Goal: Task Accomplishment & Management: Use online tool/utility

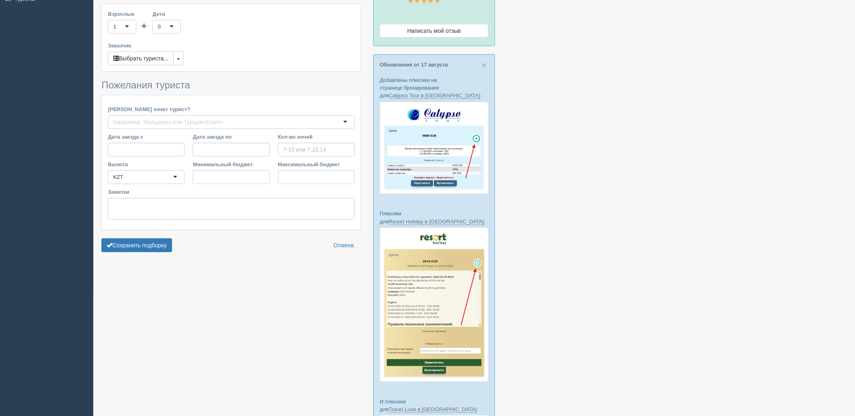
type input "7"
type input "1341200"
type input "1898700"
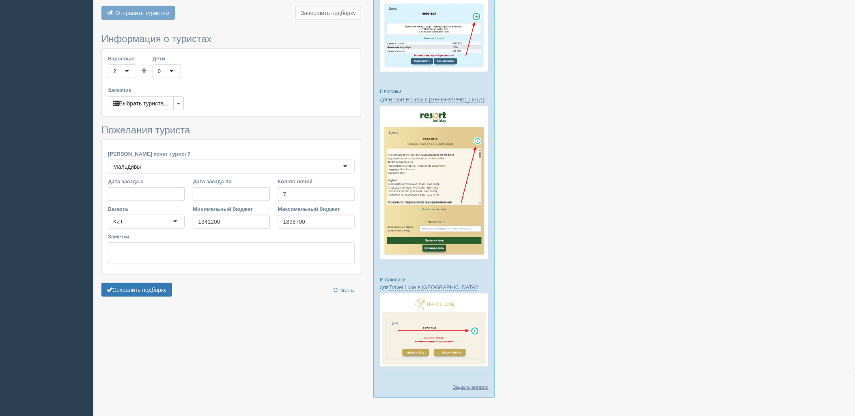
scroll to position [249, 0]
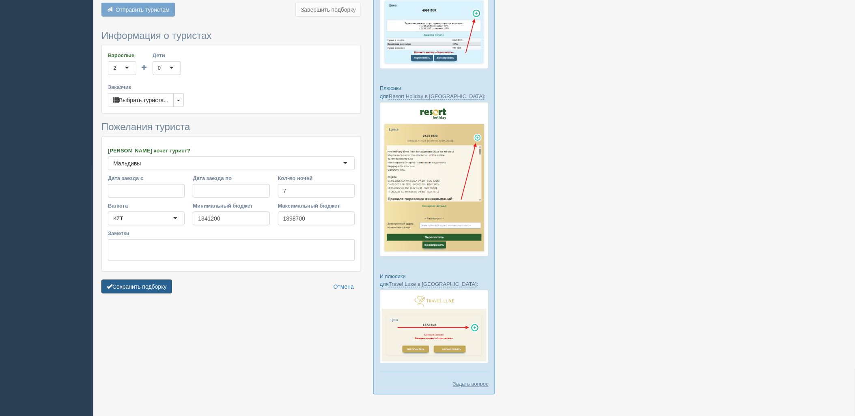
drag, startPoint x: 141, startPoint y: 290, endPoint x: 293, endPoint y: 278, distance: 153.1
click at [140, 290] on button "Сохранить подборку" at bounding box center [136, 287] width 71 height 14
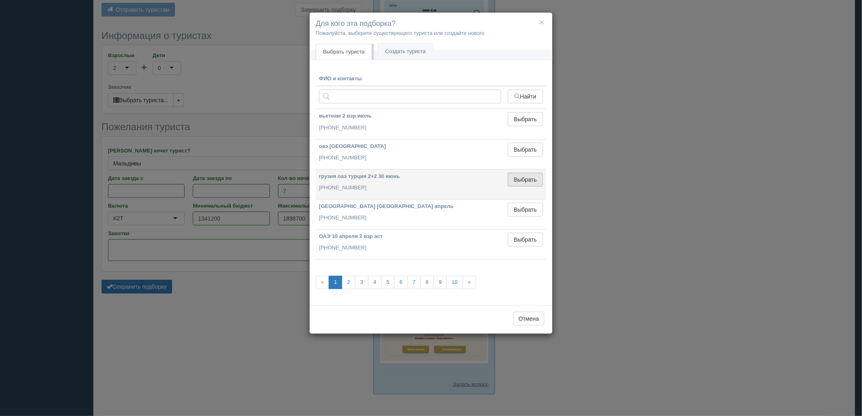
click at [528, 183] on button "Выбрать" at bounding box center [525, 180] width 35 height 14
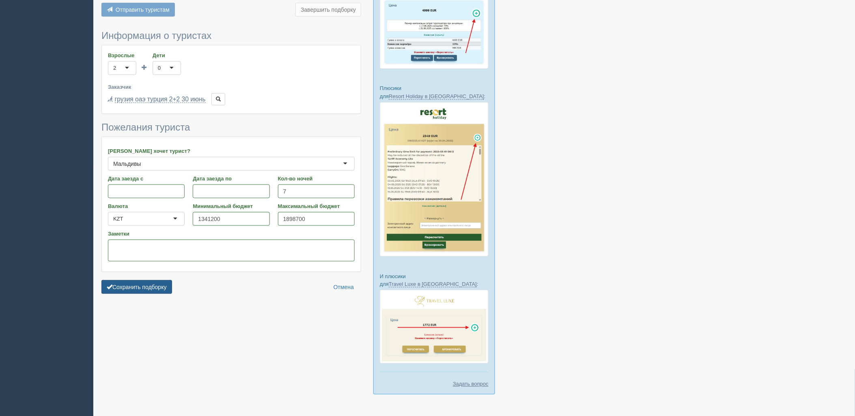
click at [140, 285] on button "Сохранить подборку" at bounding box center [136, 287] width 71 height 14
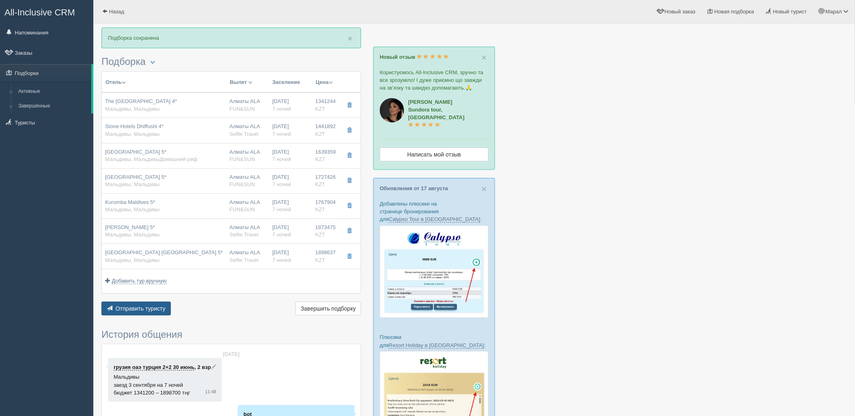
click at [129, 305] on button "Отправить туристу Отправить" at bounding box center [135, 309] width 69 height 14
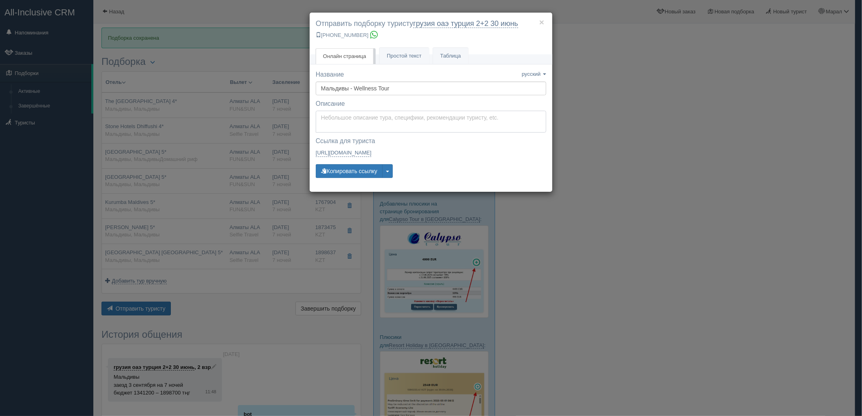
type textarea "Здравствуйте! Ниже представлены варианты туров для Вас. Для просмотра описания …"
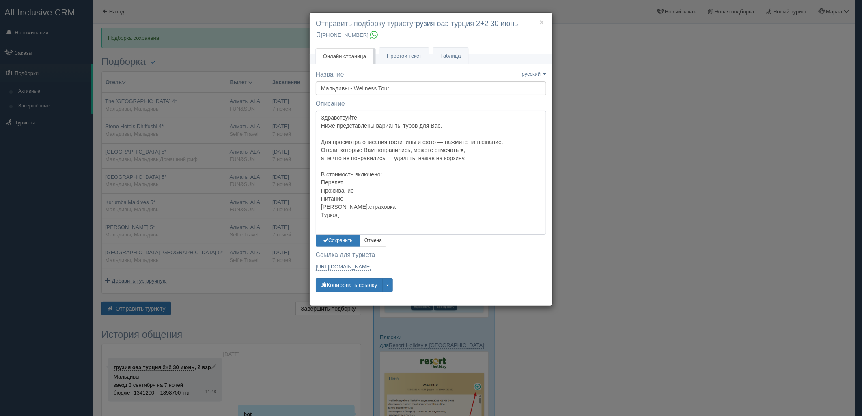
click at [406, 116] on textarea "Здравствуйте! Ниже представлены варианты туров для Вас. Для просмотра описания …" at bounding box center [431, 173] width 231 height 124
click at [334, 242] on button "Сохранить" at bounding box center [338, 241] width 45 height 12
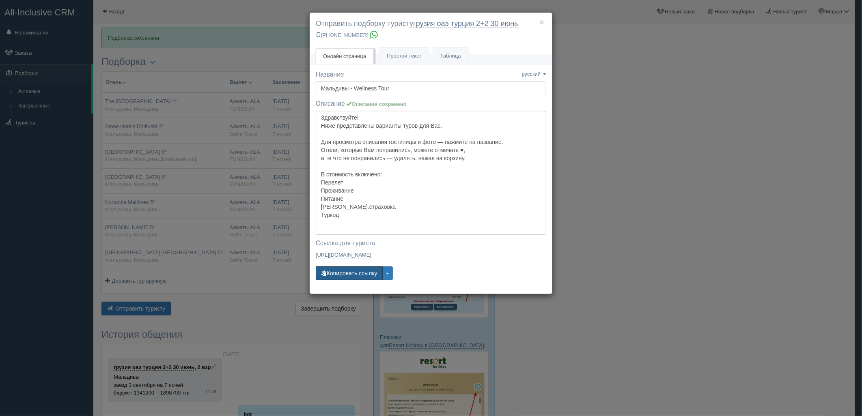
click at [357, 277] on button "Копировать ссылку" at bounding box center [349, 274] width 67 height 14
